Goal: Check status: Check status

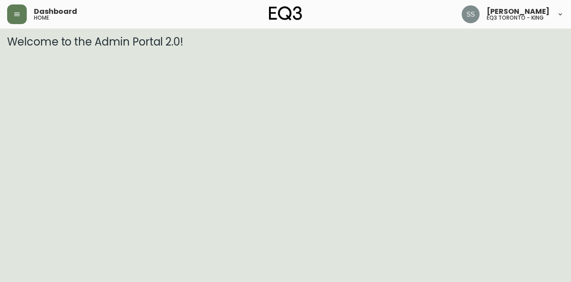
click at [13, 13] on icon "button" at bounding box center [16, 14] width 7 height 7
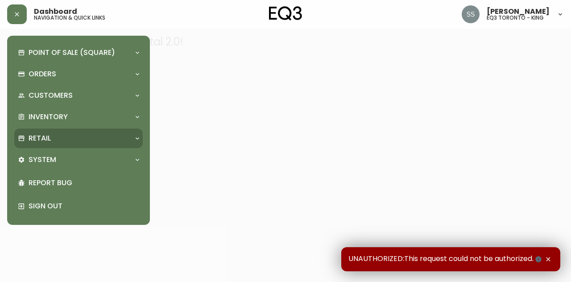
click at [68, 145] on div "Retail" at bounding box center [78, 138] width 128 height 20
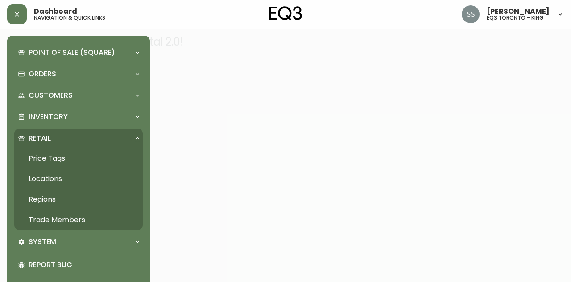
click at [80, 221] on link "Trade Members" at bounding box center [78, 220] width 128 height 21
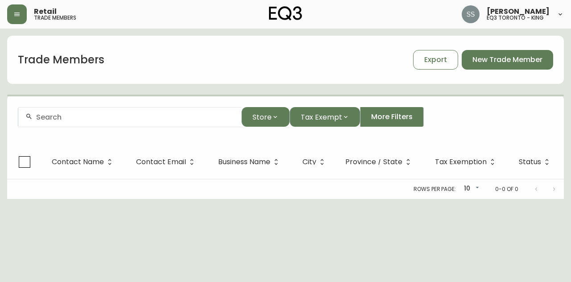
click at [182, 120] on input "text" at bounding box center [135, 117] width 198 height 8
paste input "[EMAIL_ADDRESS][DOMAIN_NAME][PERSON_NAME]"
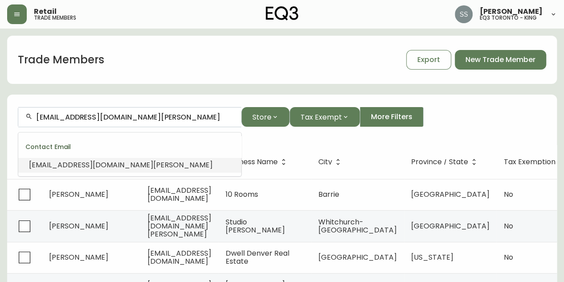
click at [149, 167] on li "info@studio-knox.com" at bounding box center [129, 164] width 223 height 15
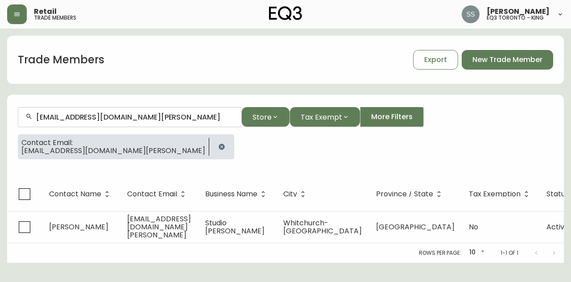
type input "info@studio-knox.com"
